Goal: Obtain resource: Download file/media

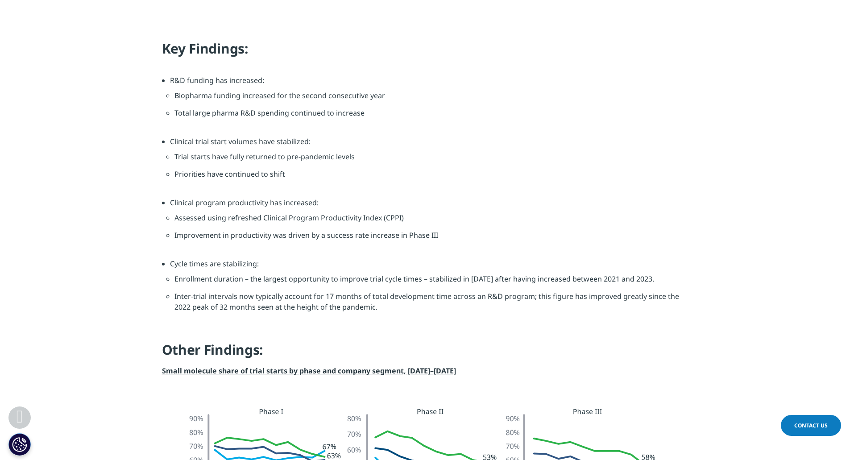
scroll to position [803, 0]
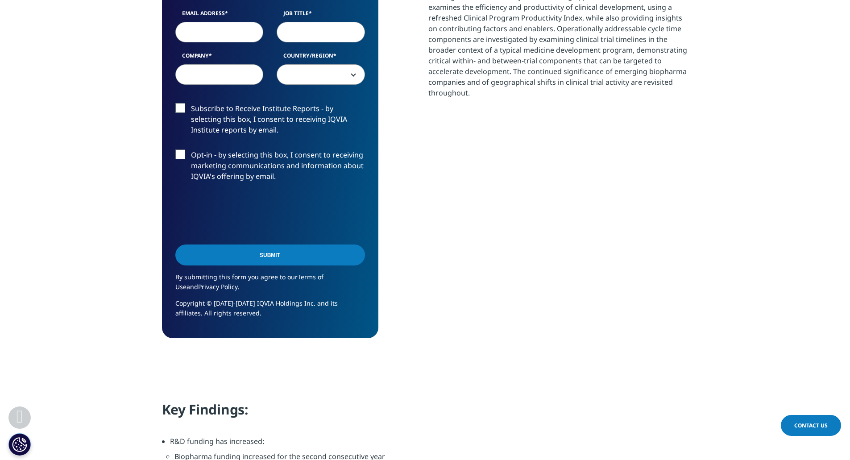
scroll to position [449, 0]
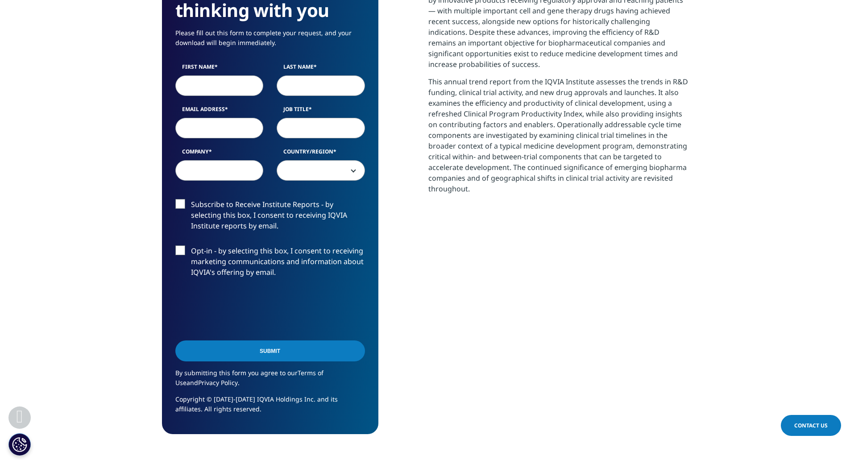
click at [230, 83] on input "First Name" at bounding box center [219, 85] width 88 height 21
type input "[PERSON_NAME]"
click at [317, 89] on input "Last Name" at bounding box center [321, 85] width 88 height 21
type input "Trivedi"
click at [233, 128] on input "Email Address" at bounding box center [219, 128] width 88 height 21
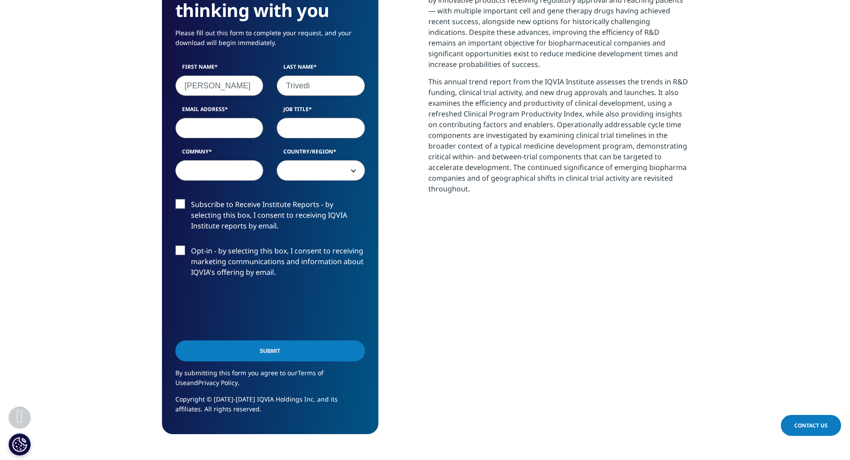
type input "[PERSON_NAME][EMAIL_ADDRESS][DOMAIN_NAME]"
click at [333, 128] on input "Job Title" at bounding box center [321, 128] width 88 height 21
type input "Consultants"
click at [233, 167] on input "Company" at bounding box center [219, 170] width 88 height 21
type input "L.E.K. Consulting"
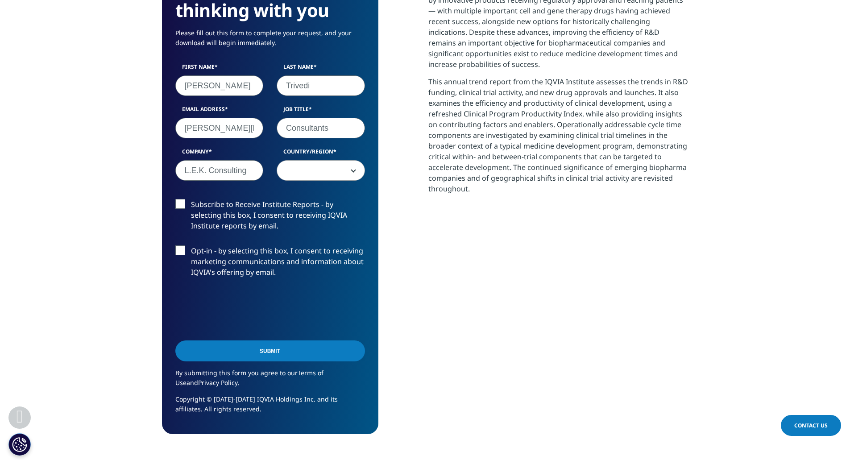
click at [335, 163] on span at bounding box center [320, 171] width 87 height 21
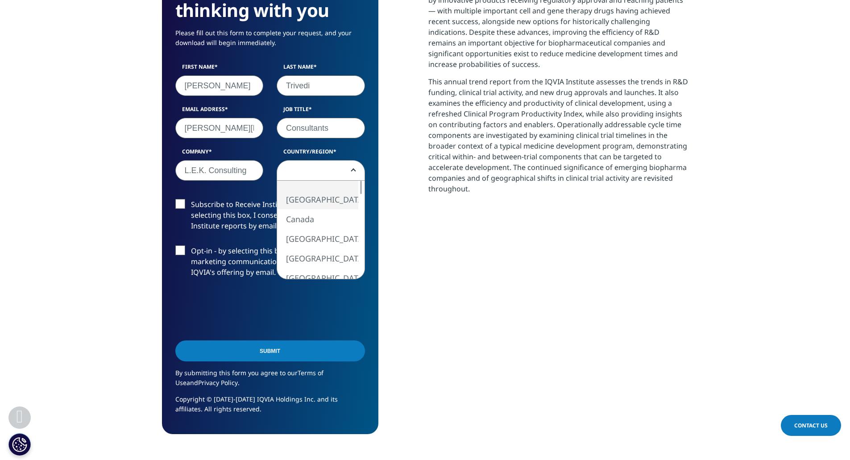
select select "[GEOGRAPHIC_DATA]"
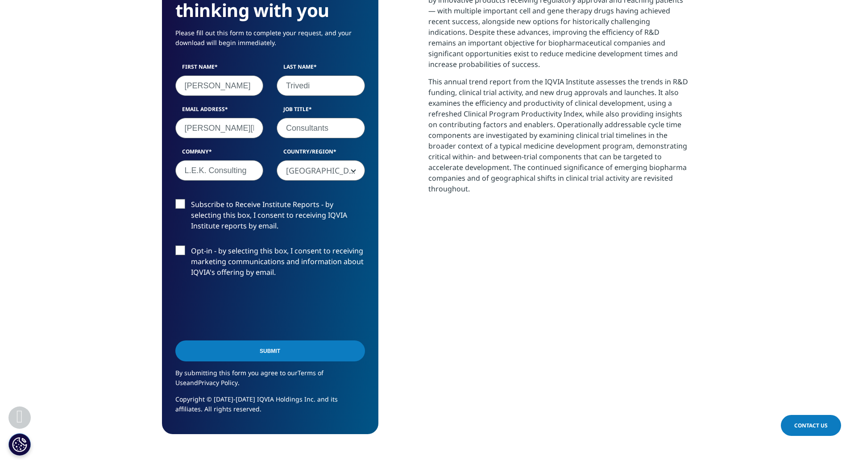
click at [246, 351] on input "Submit" at bounding box center [270, 350] width 190 height 21
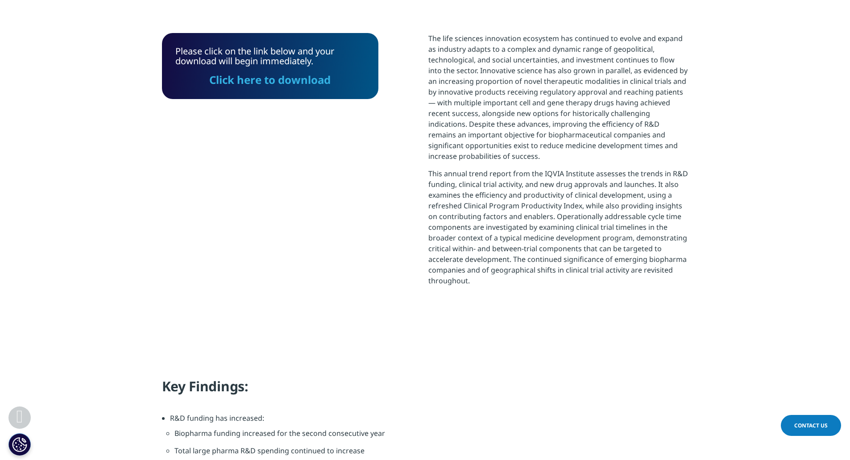
scroll to position [314, 0]
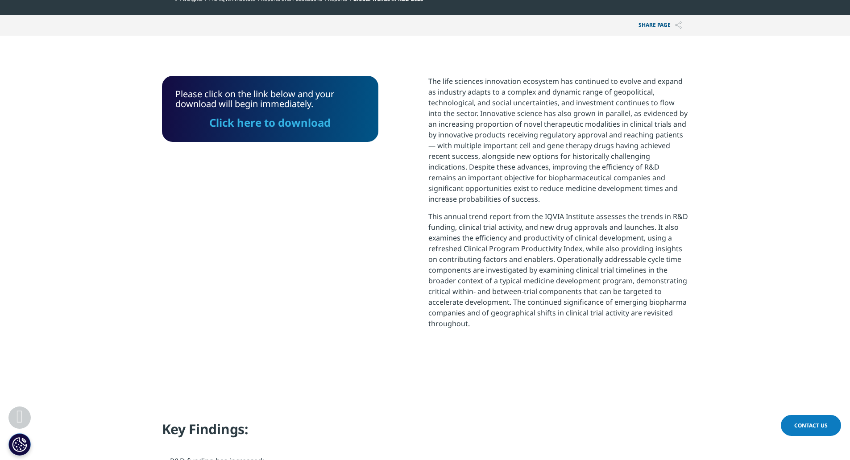
drag, startPoint x: 312, startPoint y: 124, endPoint x: 470, endPoint y: 127, distance: 157.9
click at [312, 124] on link "Click here to download" at bounding box center [269, 122] width 121 height 15
